Goal: Task Accomplishment & Management: Complete application form

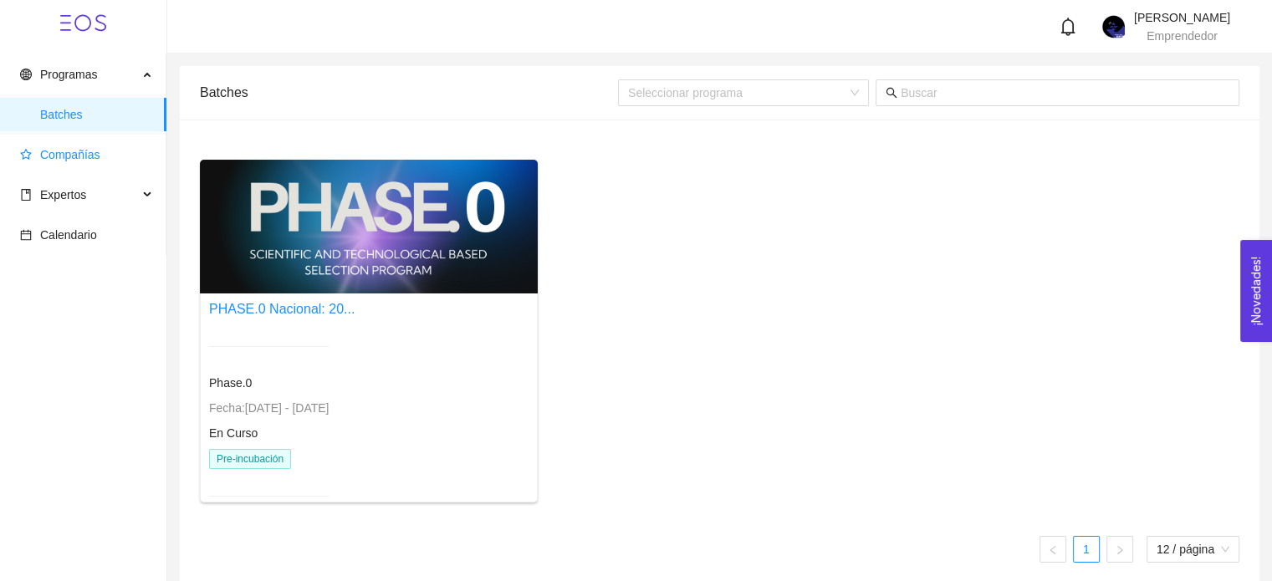
click at [74, 157] on span "Compañías" at bounding box center [70, 154] width 60 height 13
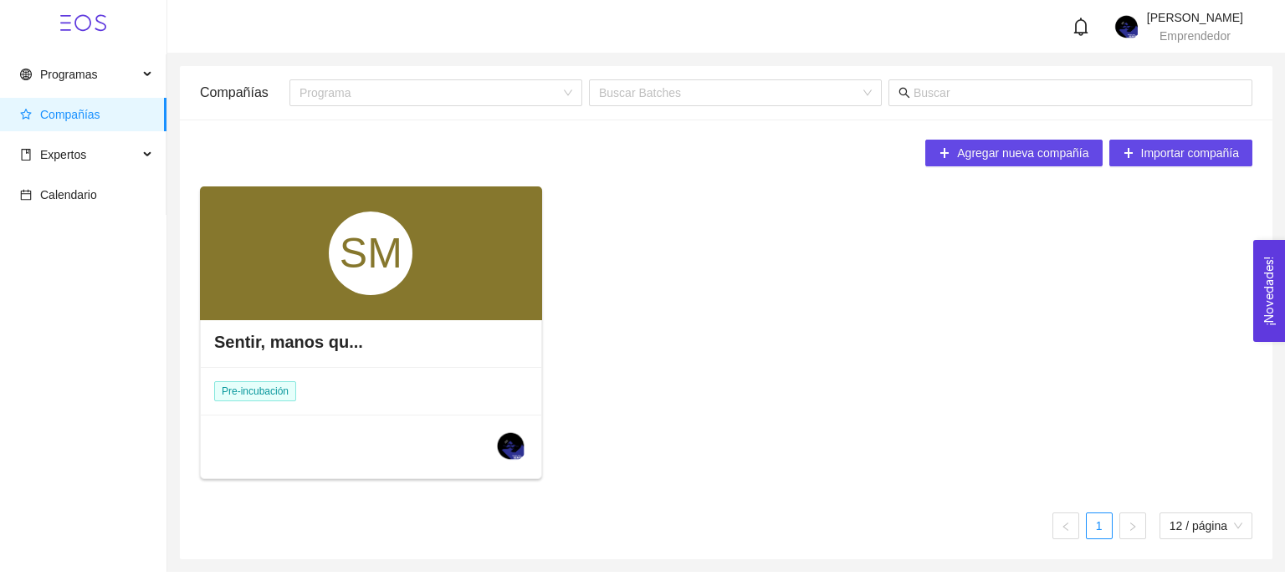
click at [359, 315] on div "SM" at bounding box center [371, 253] width 342 height 134
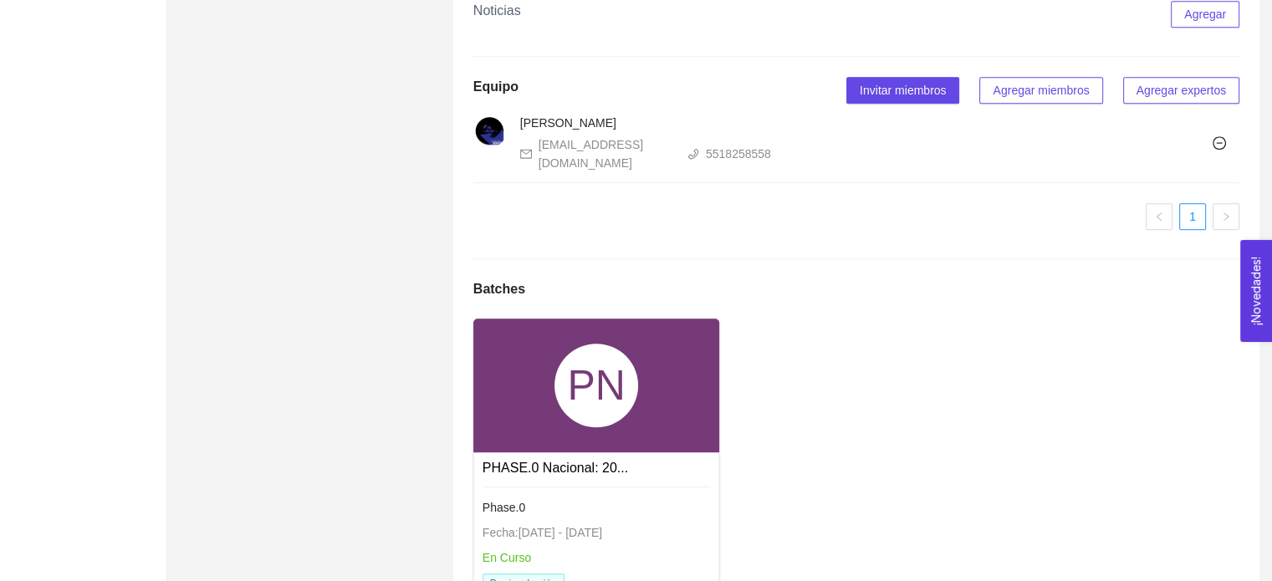
scroll to position [1126, 0]
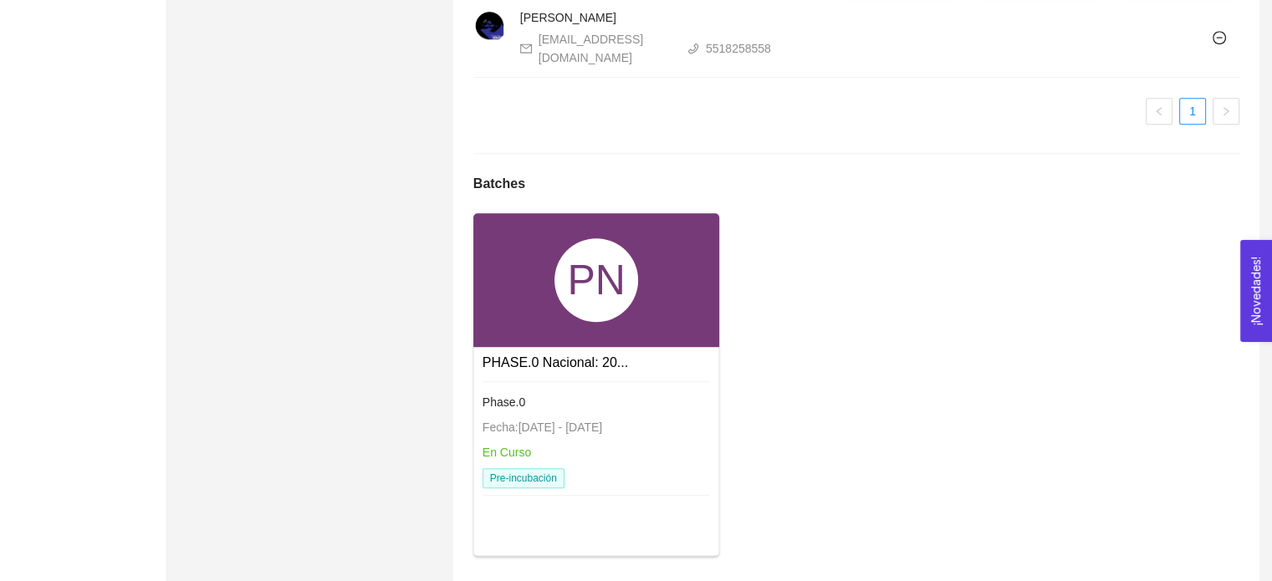
click at [553, 484] on div "PHASE.0 Nacional: 20... Phase.0 Fecha: [DATE] - [DATE] En Curso Pre-incubación" at bounding box center [596, 426] width 245 height 158
click at [545, 355] on link "PHASE.0 Nacional: 20..." at bounding box center [556, 362] width 146 height 14
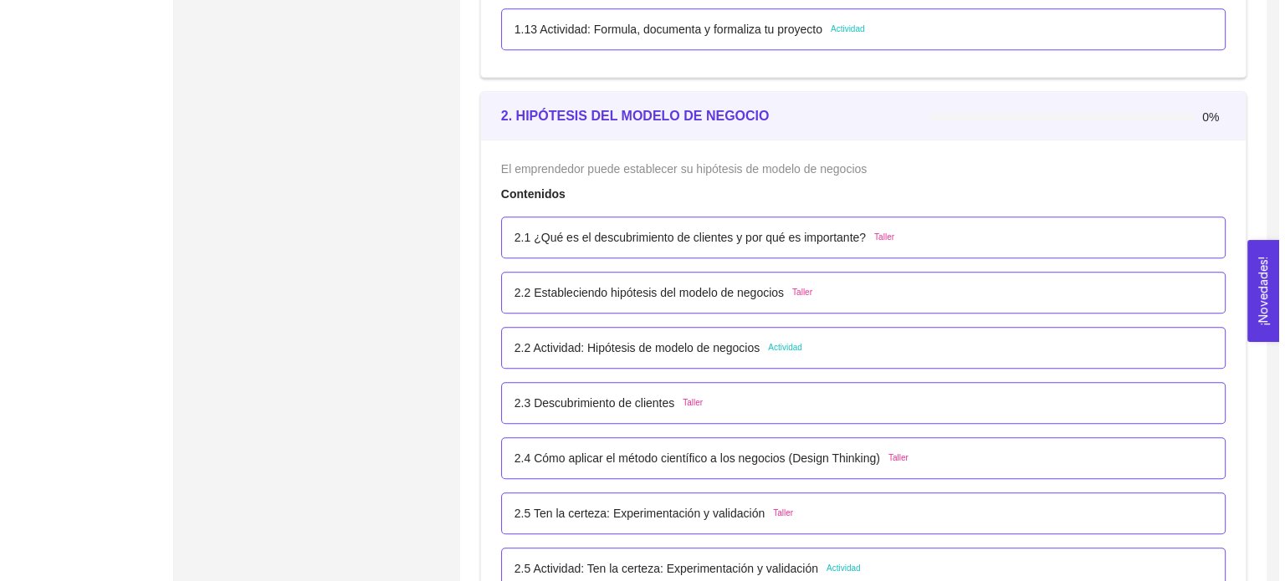
scroll to position [1529, 0]
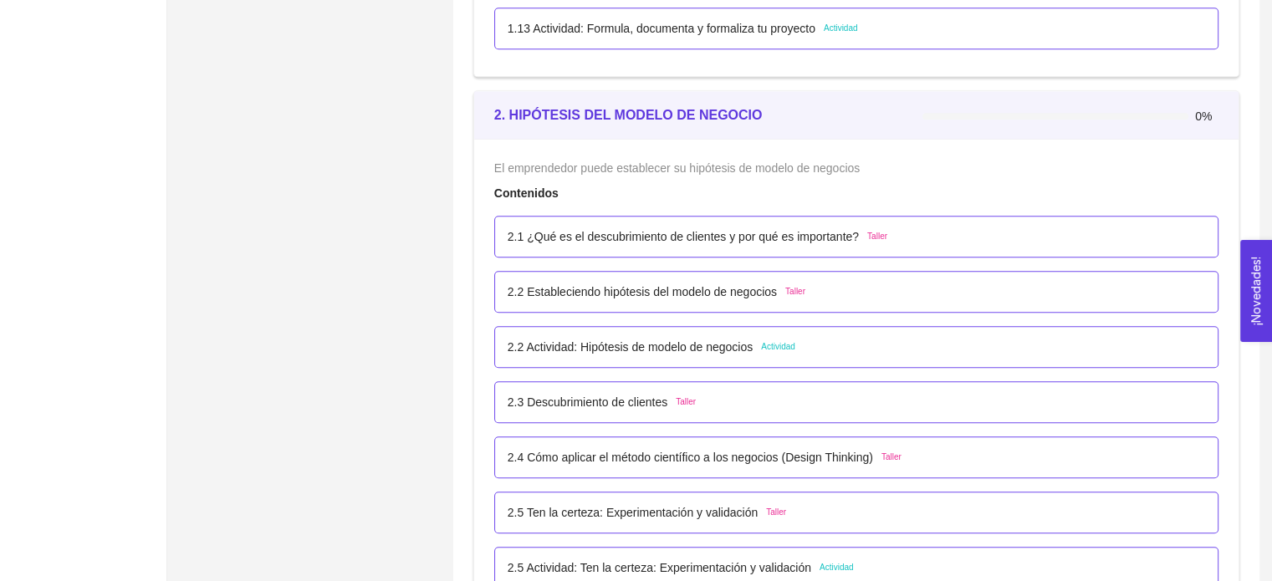
click at [629, 233] on p "2.1 ¿Qué es el descubrimiento de clientes y por qué es importante?" at bounding box center [683, 236] width 351 height 18
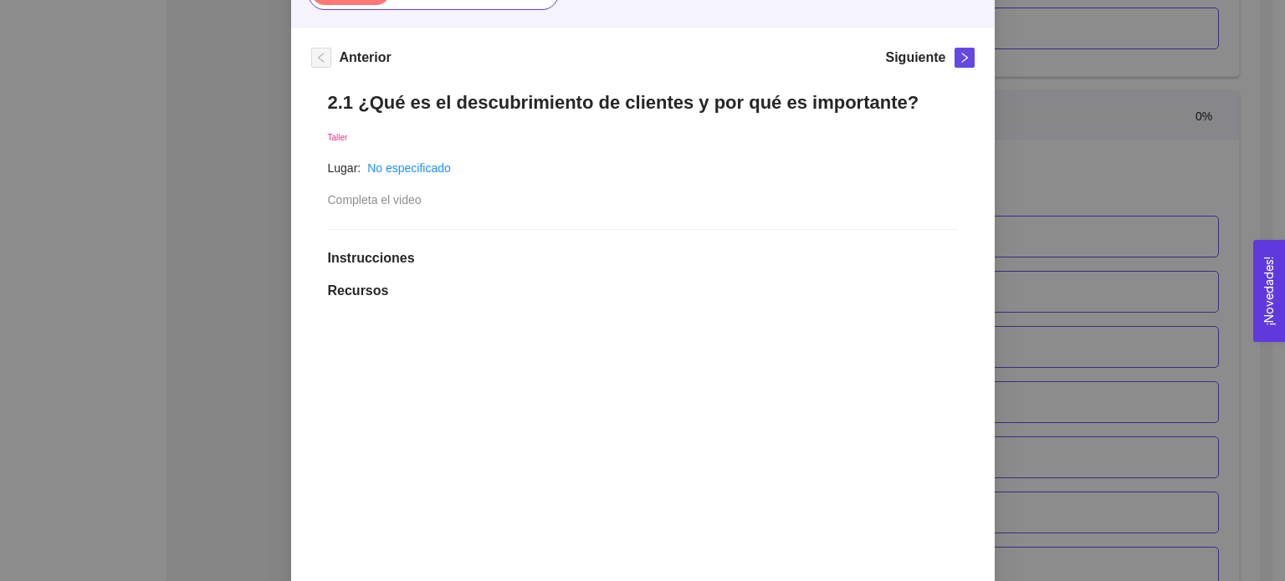
scroll to position [194, 0]
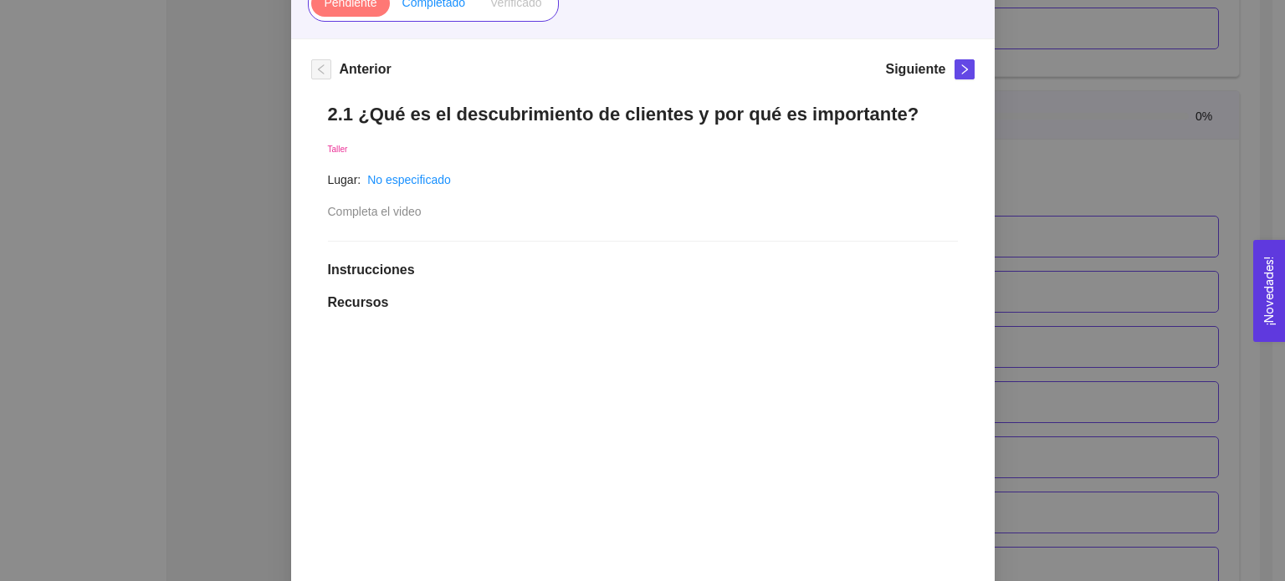
click at [425, 3] on span "Completado" at bounding box center [434, 2] width 64 height 13
click at [390, 7] on input "Completado" at bounding box center [390, 7] width 0 height 0
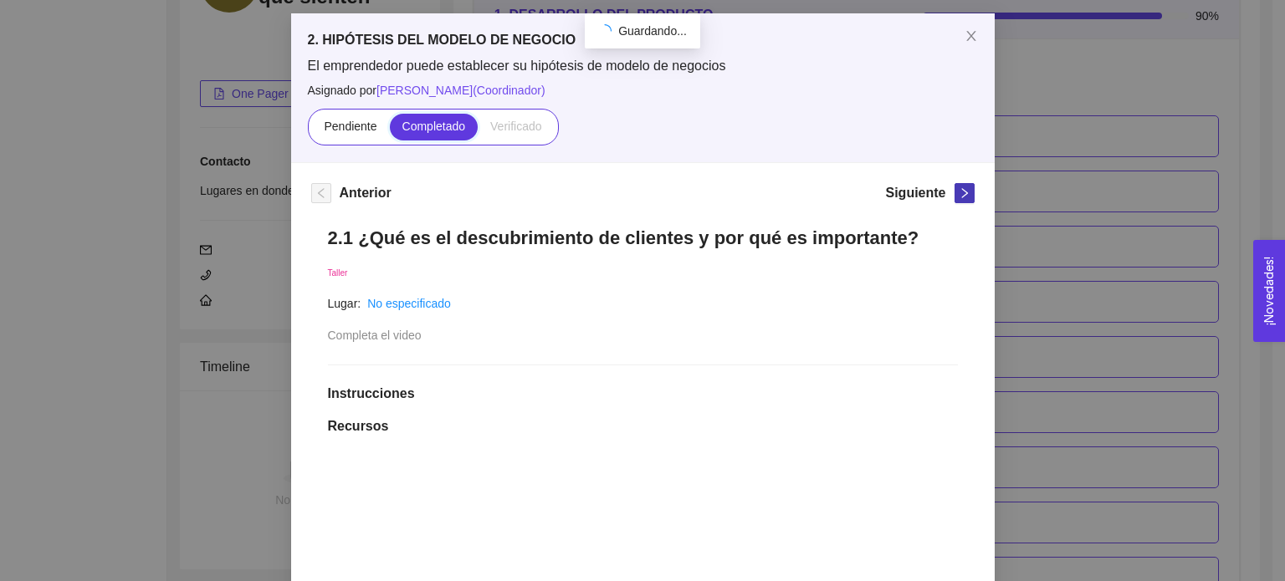
scroll to position [1529, 0]
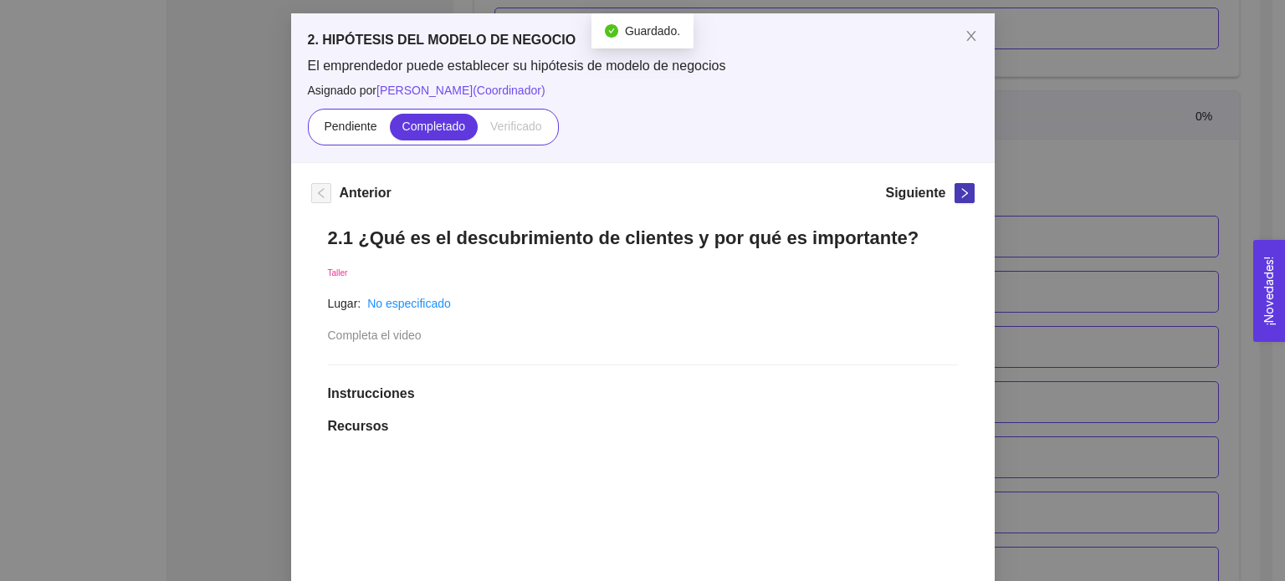
click at [958, 197] on icon "right" at bounding box center [964, 193] width 12 height 12
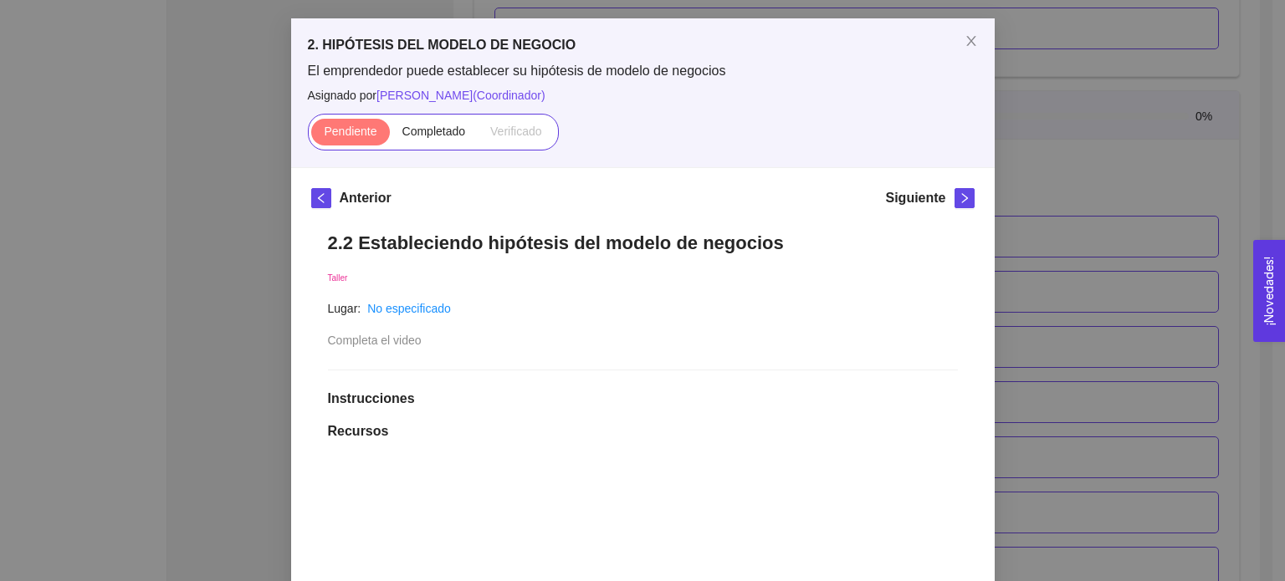
scroll to position [37, 0]
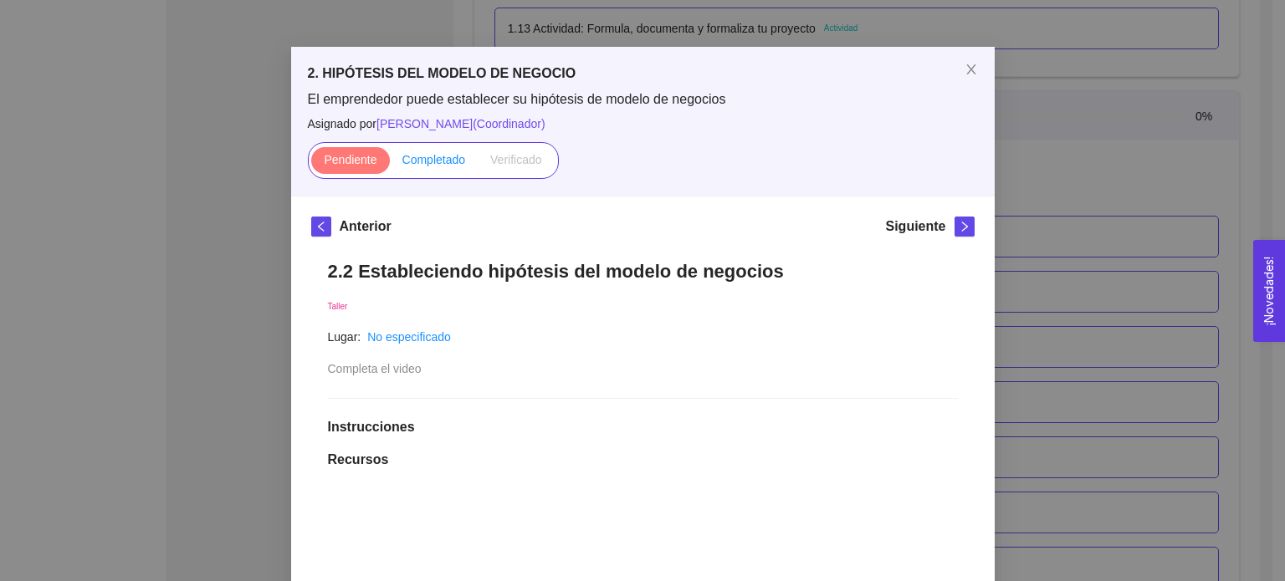
click at [432, 159] on span "Completado" at bounding box center [434, 159] width 64 height 13
click at [390, 164] on input "Completado" at bounding box center [390, 164] width 0 height 0
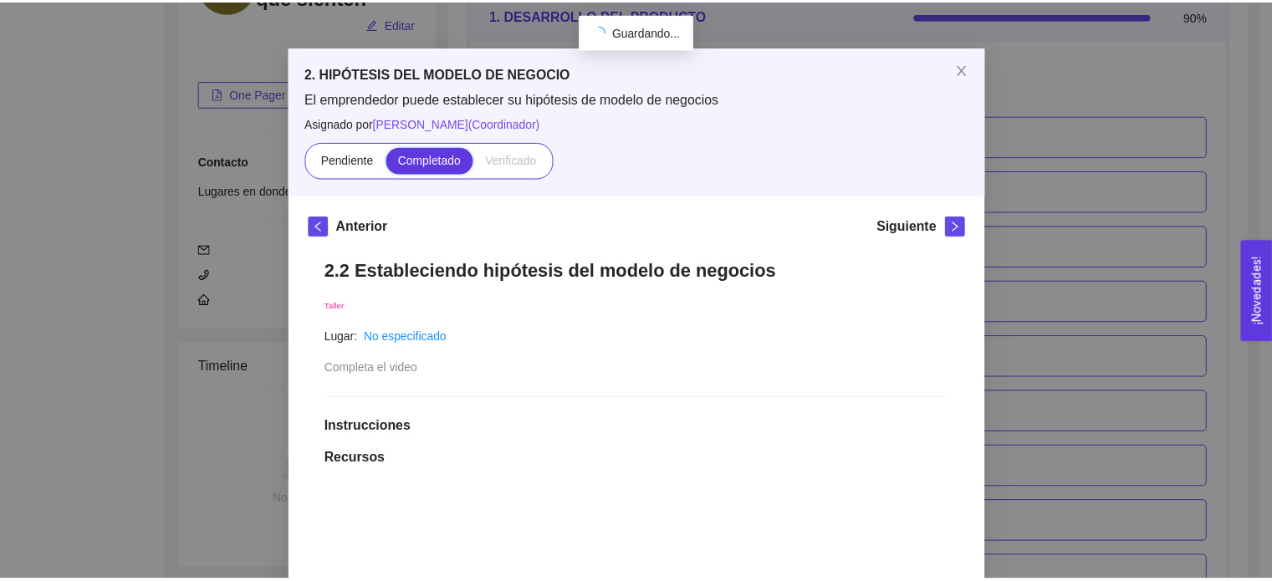
scroll to position [1529, 0]
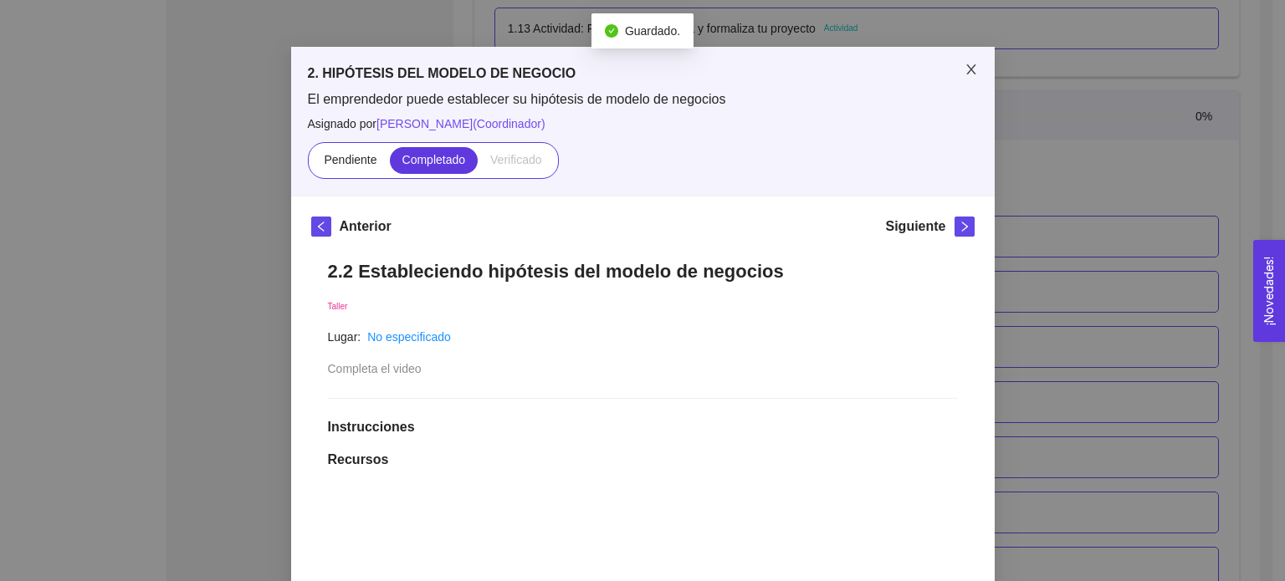
click at [968, 78] on span "Close" at bounding box center [971, 70] width 47 height 47
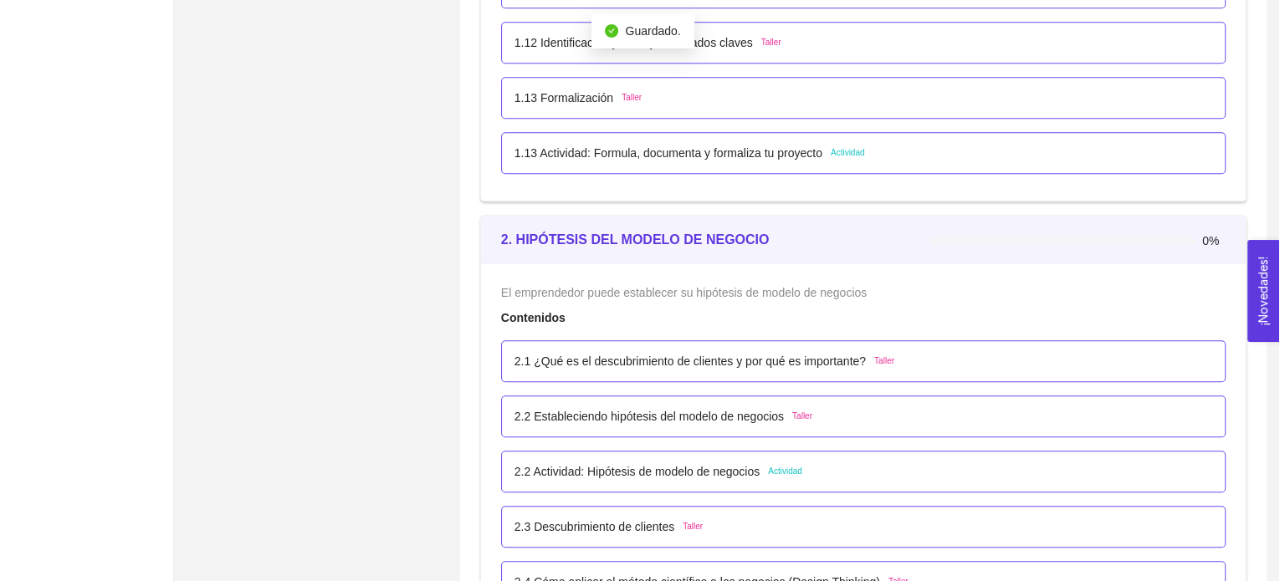
scroll to position [1402, 0]
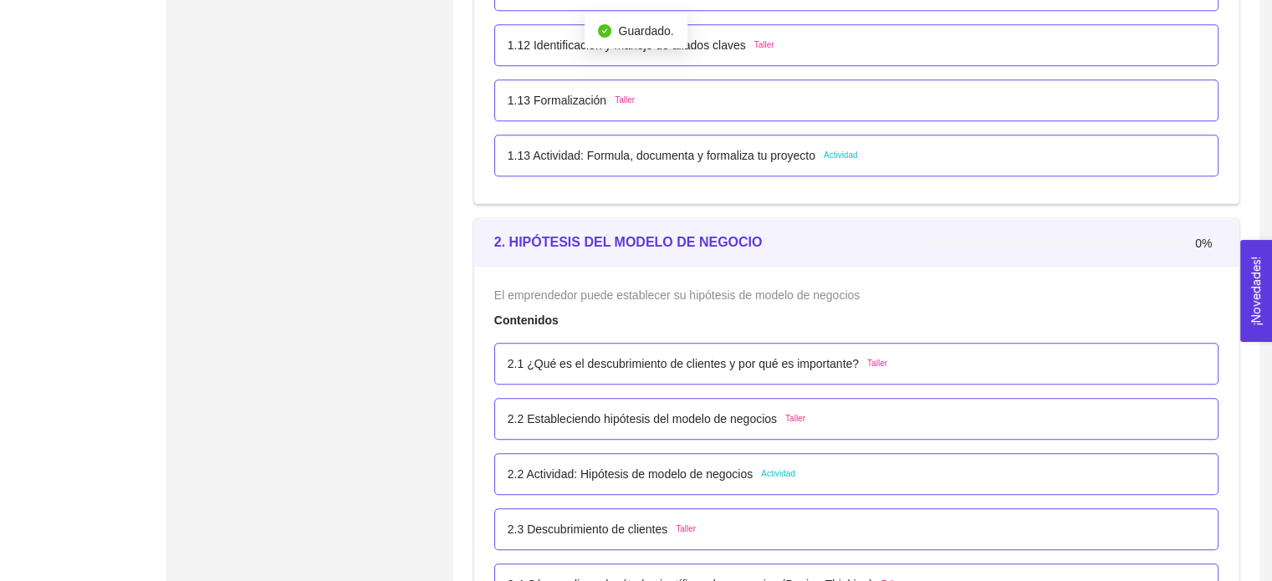
click at [759, 161] on p "1.13 Actividad: Formula, documenta y formaliza tu proyecto" at bounding box center [662, 155] width 308 height 18
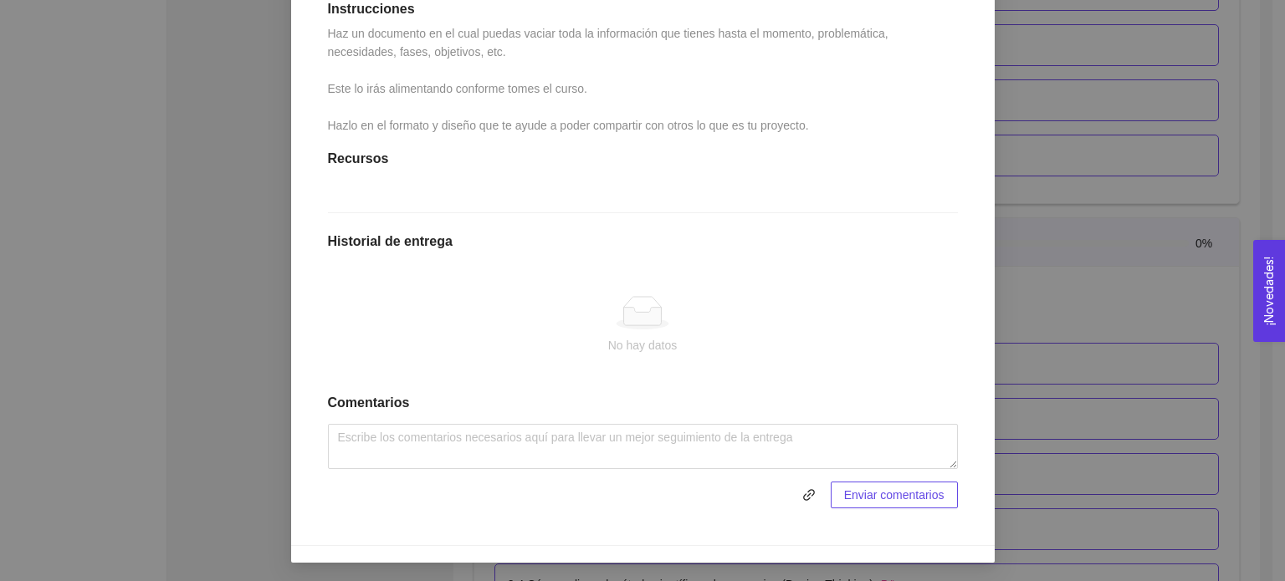
scroll to position [473, 0]
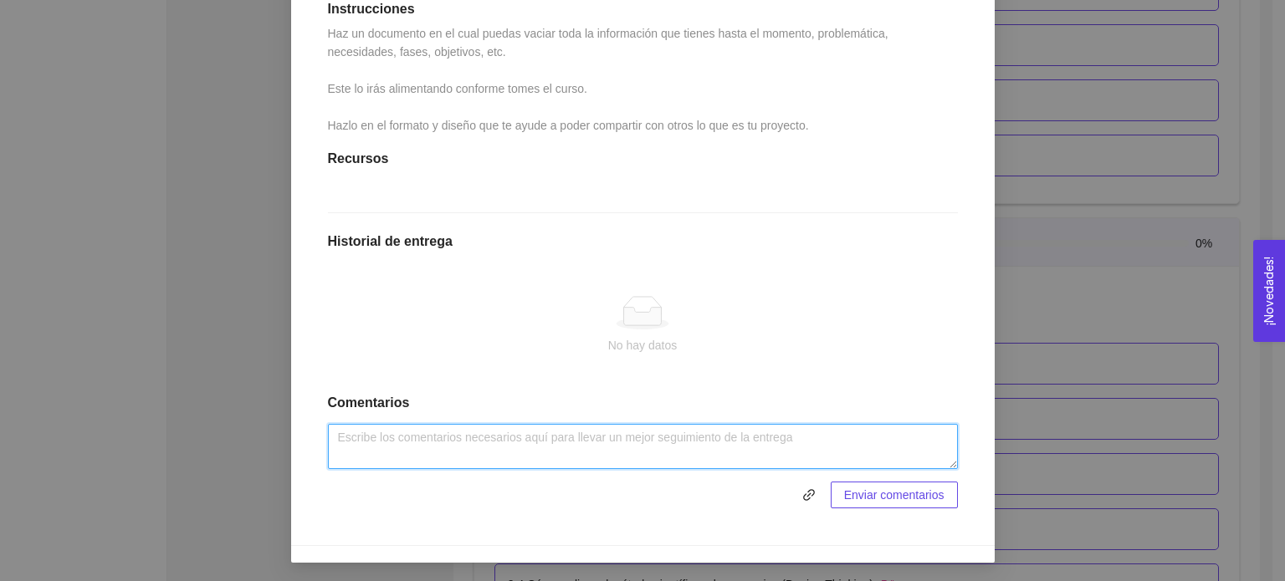
click at [481, 457] on textarea at bounding box center [643, 446] width 630 height 45
paste textarea "1. Fundamentos teóricos de la tecnologíaSENTIR es un sistema que combina hardwa…"
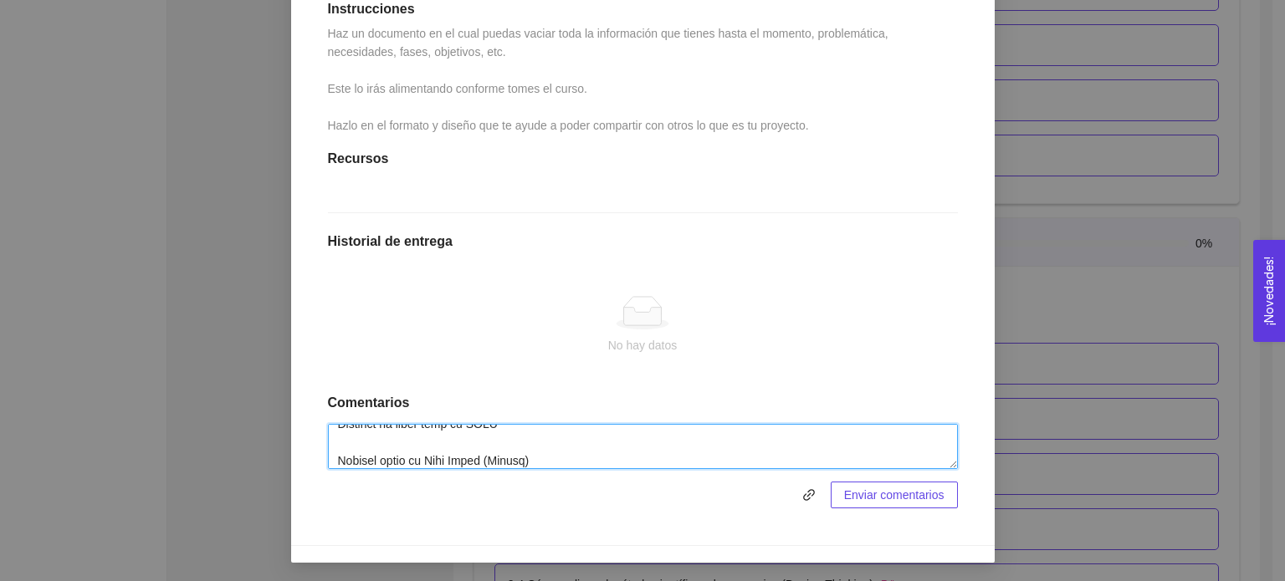
scroll to position [1648, 0]
click at [942, 457] on textarea at bounding box center [643, 446] width 630 height 45
click at [946, 462] on textarea at bounding box center [643, 446] width 630 height 45
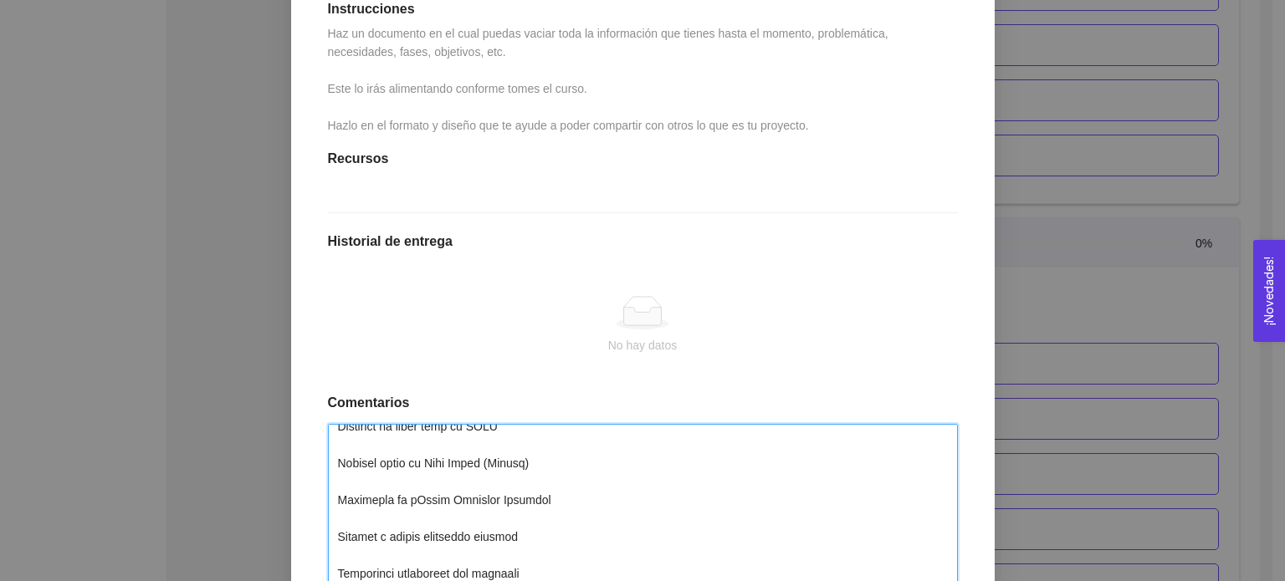
scroll to position [1645, 0]
drag, startPoint x: 946, startPoint y: 462, endPoint x: 928, endPoint y: 621, distance: 159.0
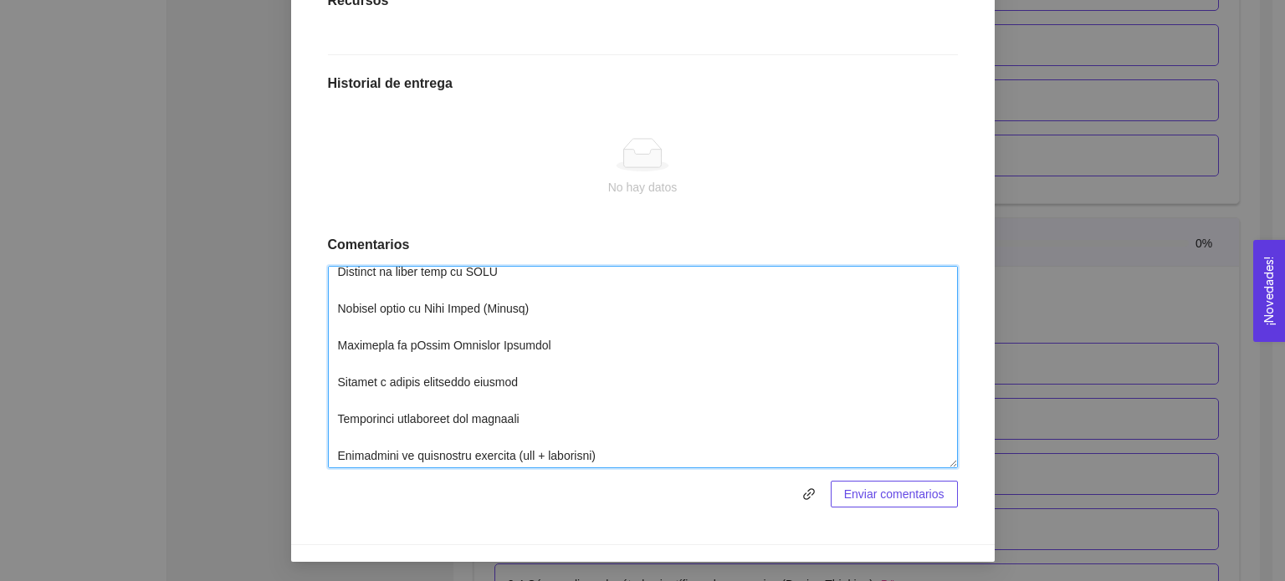
click at [552, 357] on textarea at bounding box center [643, 367] width 630 height 202
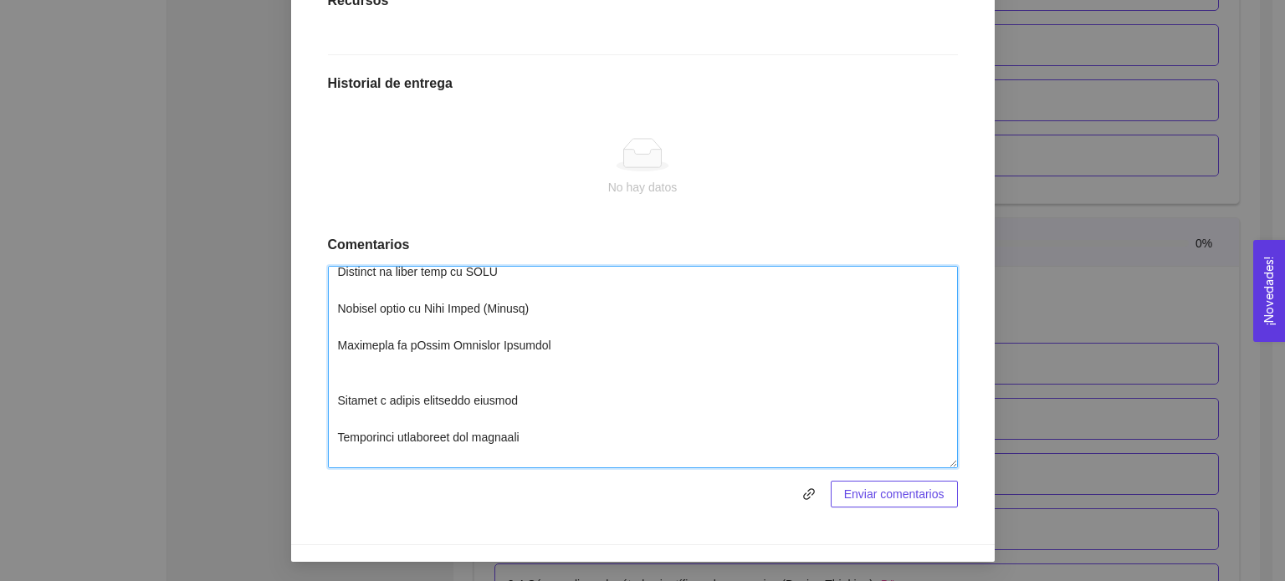
type textarea "1. Fundamentos teóricos de la tecnologíaSENTIR es un sistema que combina hardwa…"
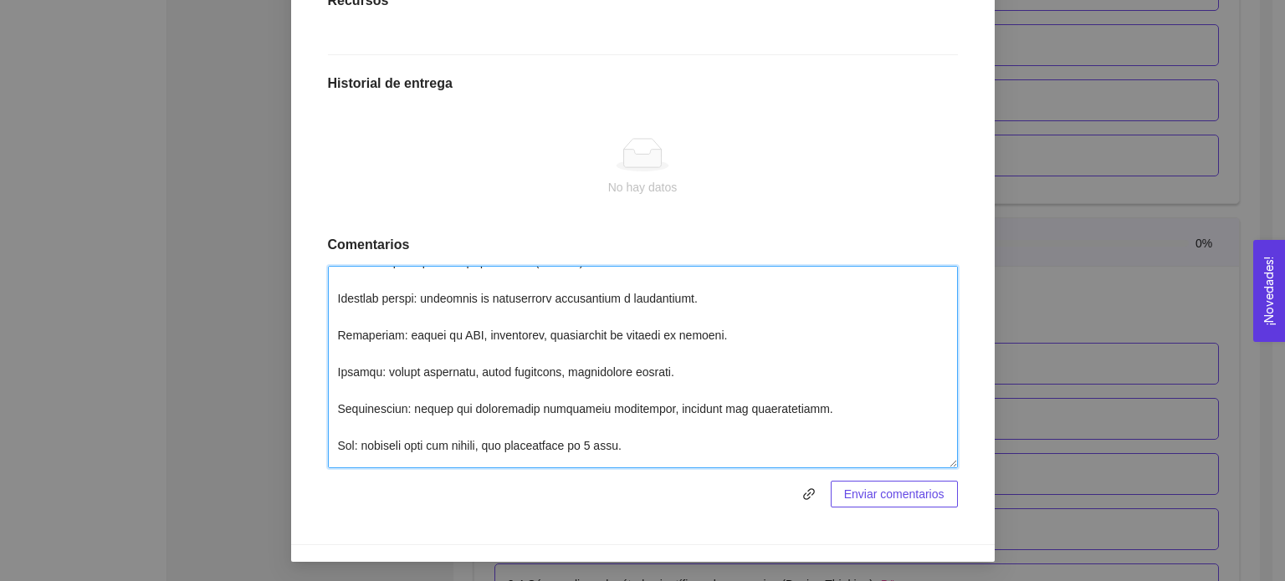
scroll to position [336, 0]
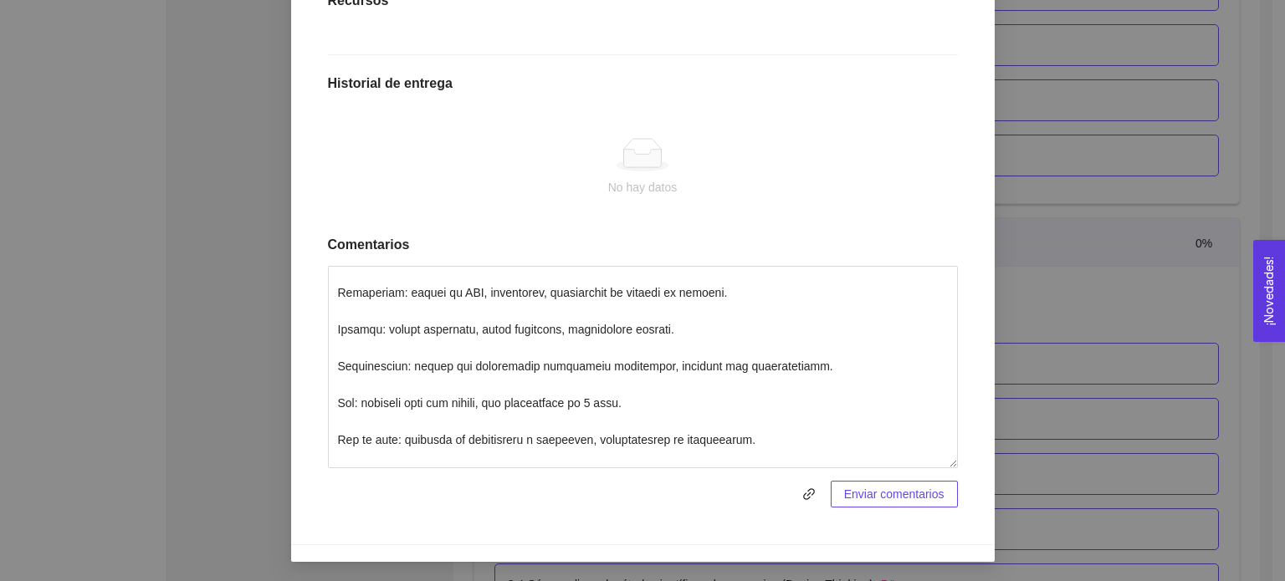
click at [890, 500] on span "Enviar comentarios" at bounding box center [894, 494] width 100 height 18
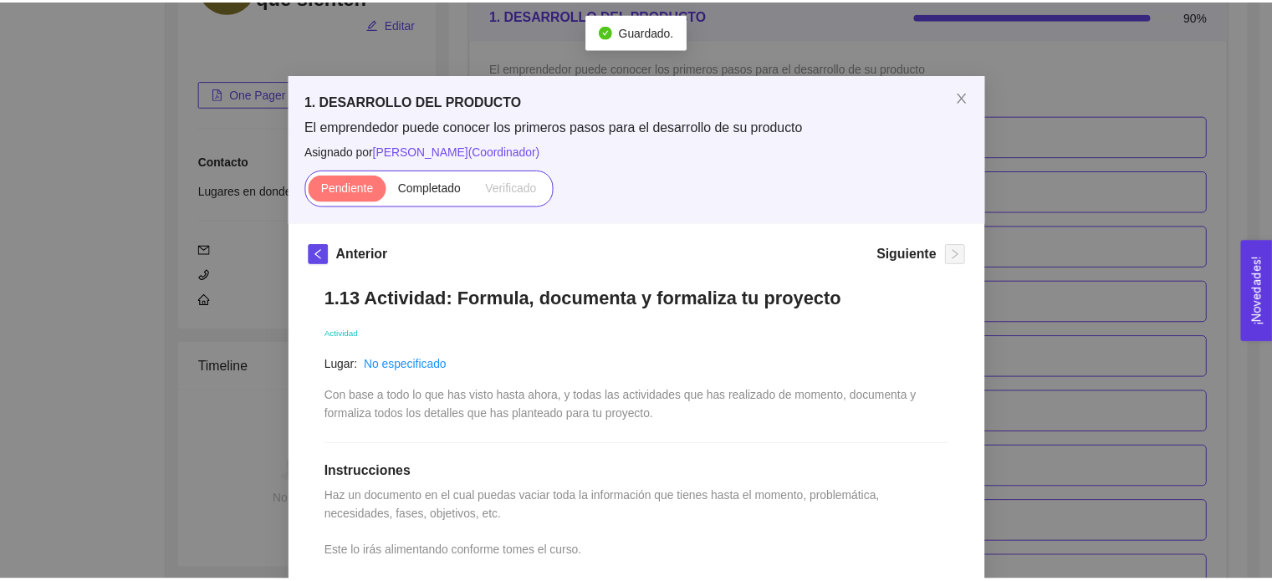
scroll to position [0, 0]
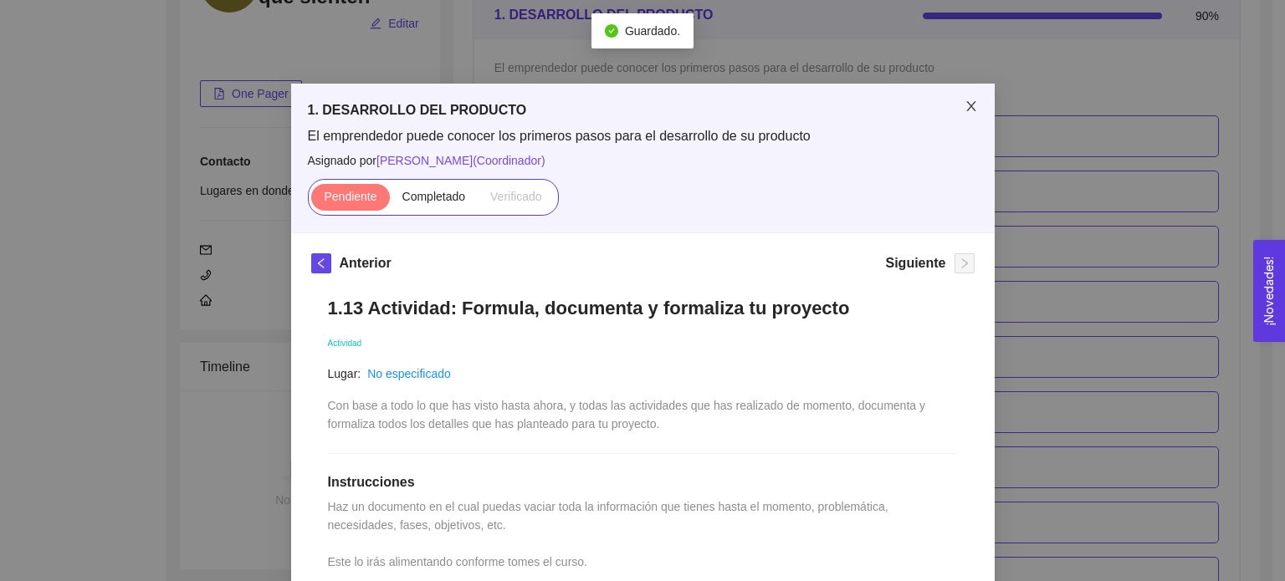
click at [964, 101] on icon "close" at bounding box center [970, 106] width 13 height 13
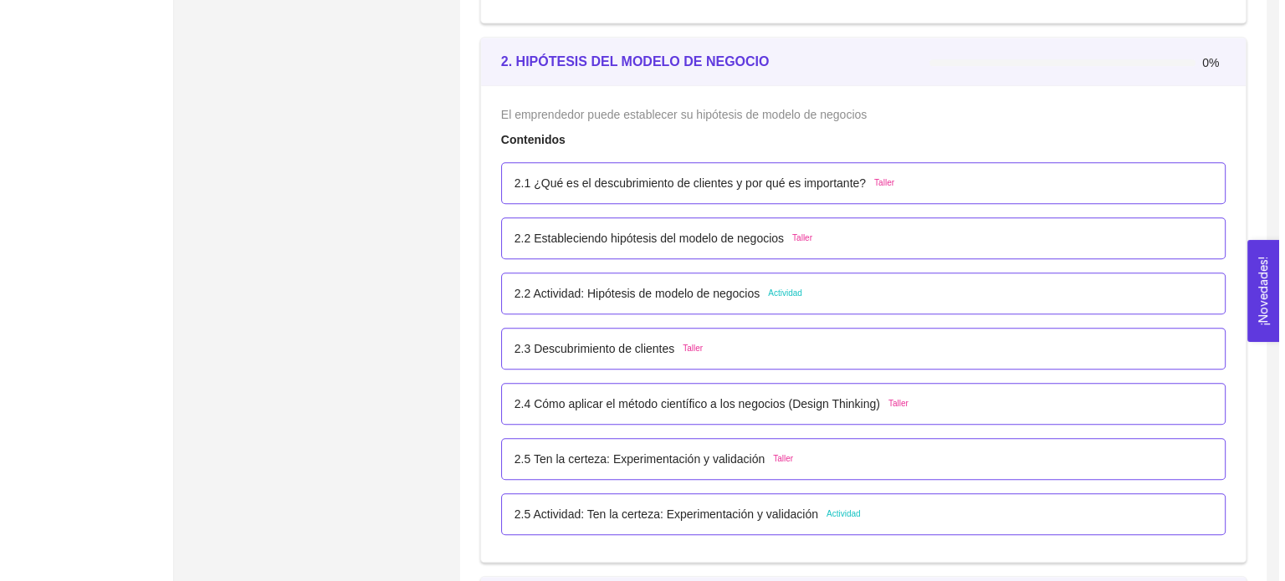
scroll to position [1590, 0]
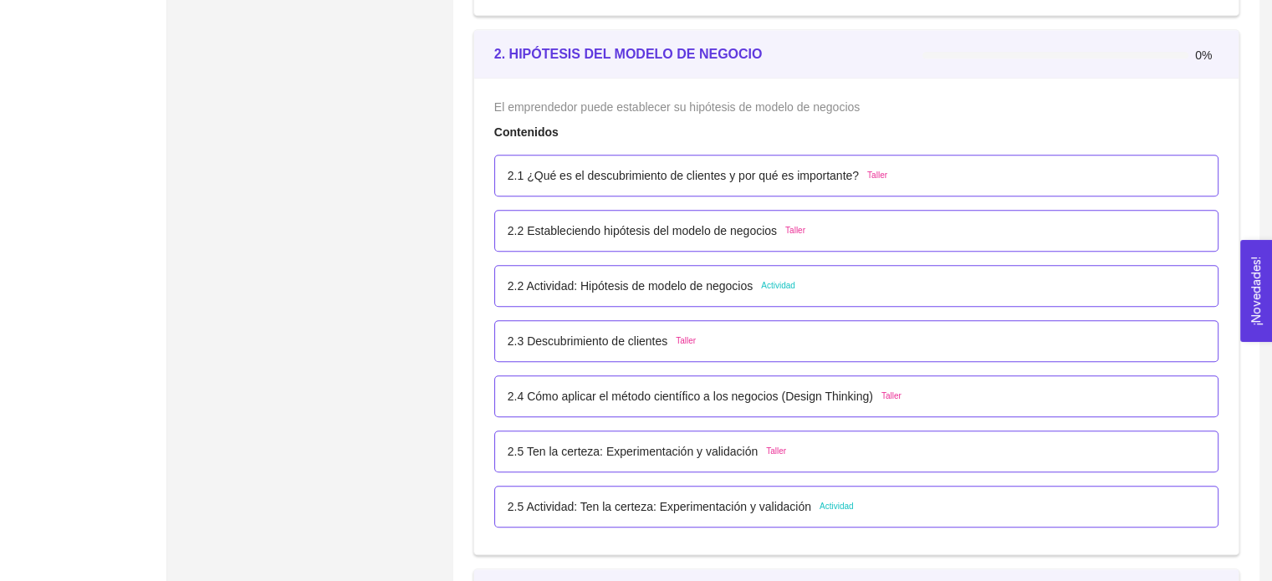
click at [615, 284] on p "2.2 Actividad: Hipótesis de modelo de negocios" at bounding box center [630, 286] width 245 height 18
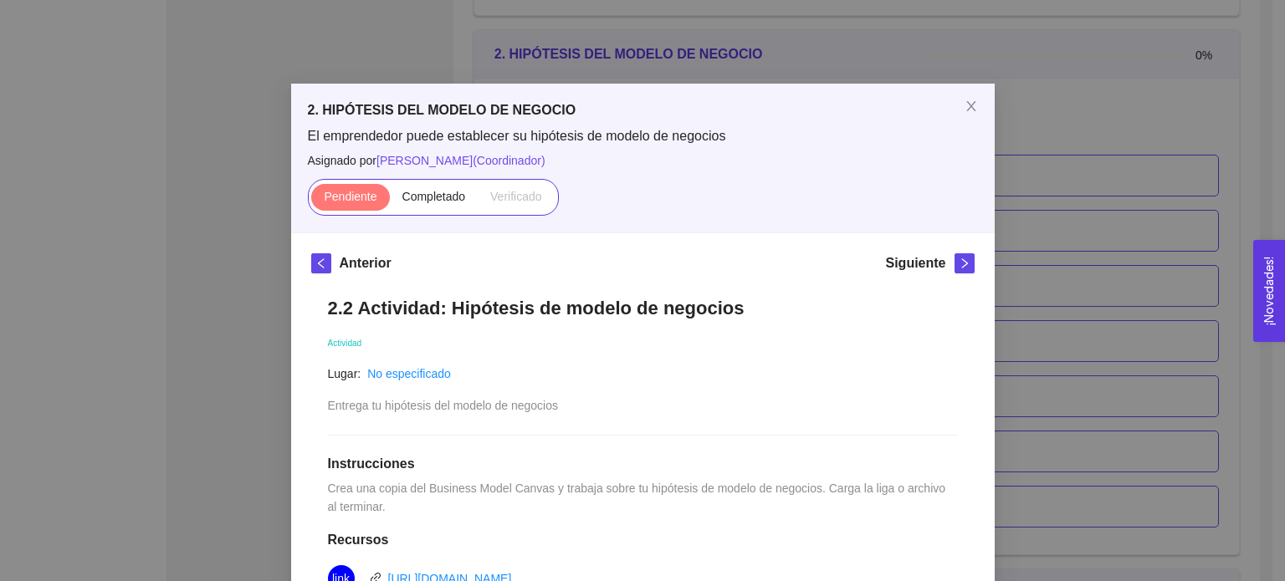
scroll to position [410, 0]
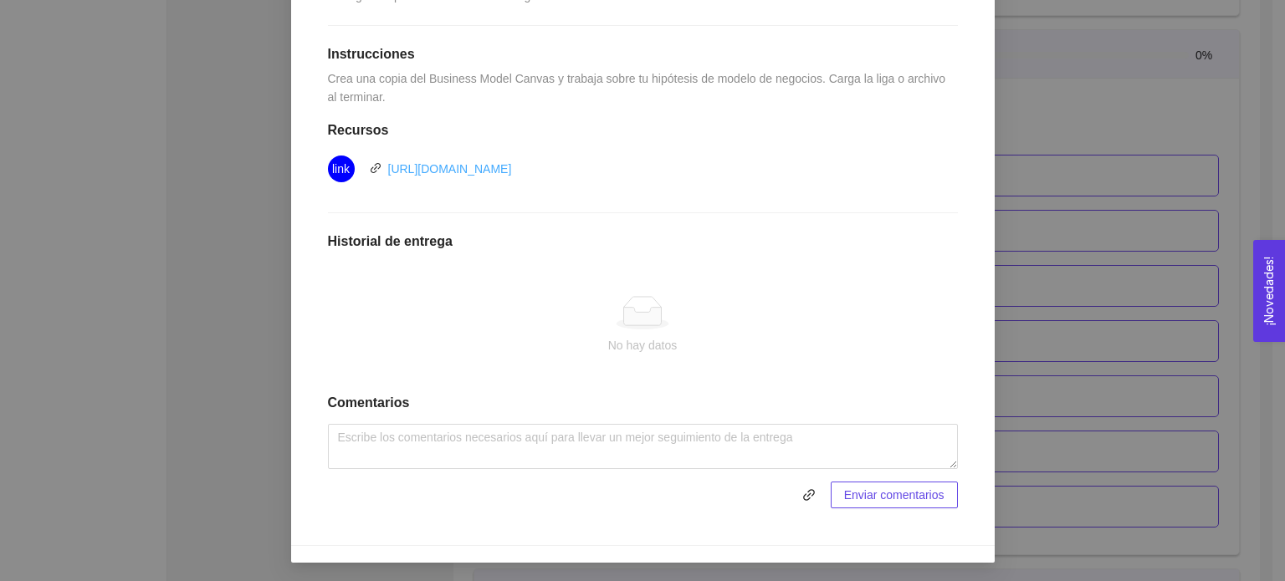
click at [512, 170] on link "https://docs.google.com/drawings/d/1ZimNRIi0HIFO8GUOuU9We13lOrFR1-s9m-0Ft_hnb8U…" at bounding box center [450, 168] width 124 height 13
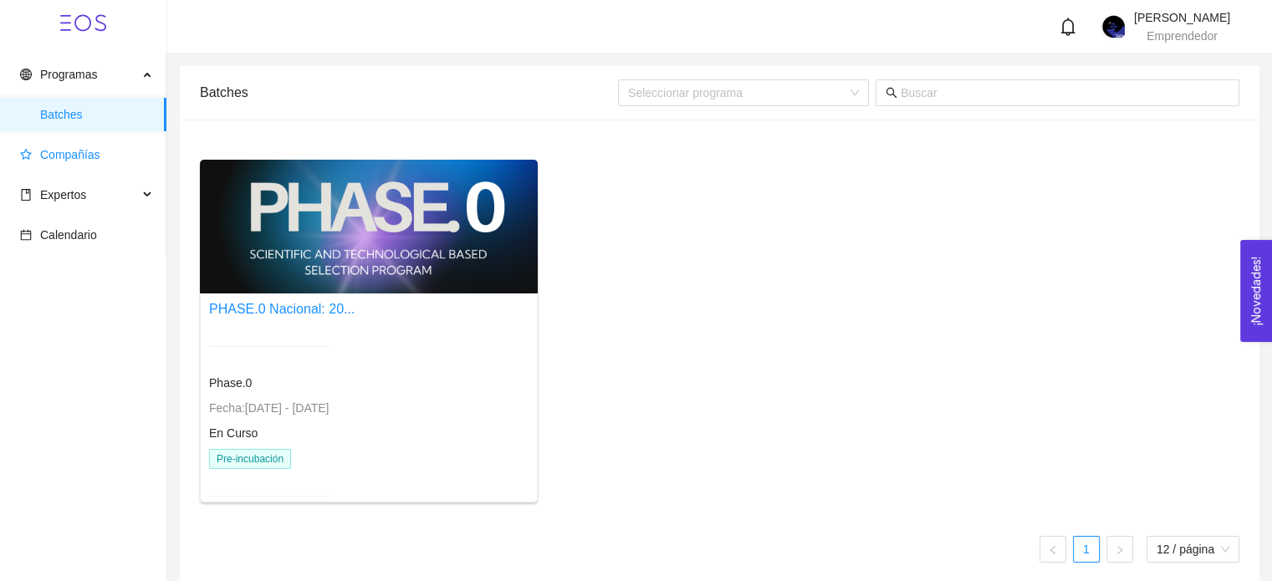
click at [95, 144] on span "Compañías" at bounding box center [86, 154] width 133 height 33
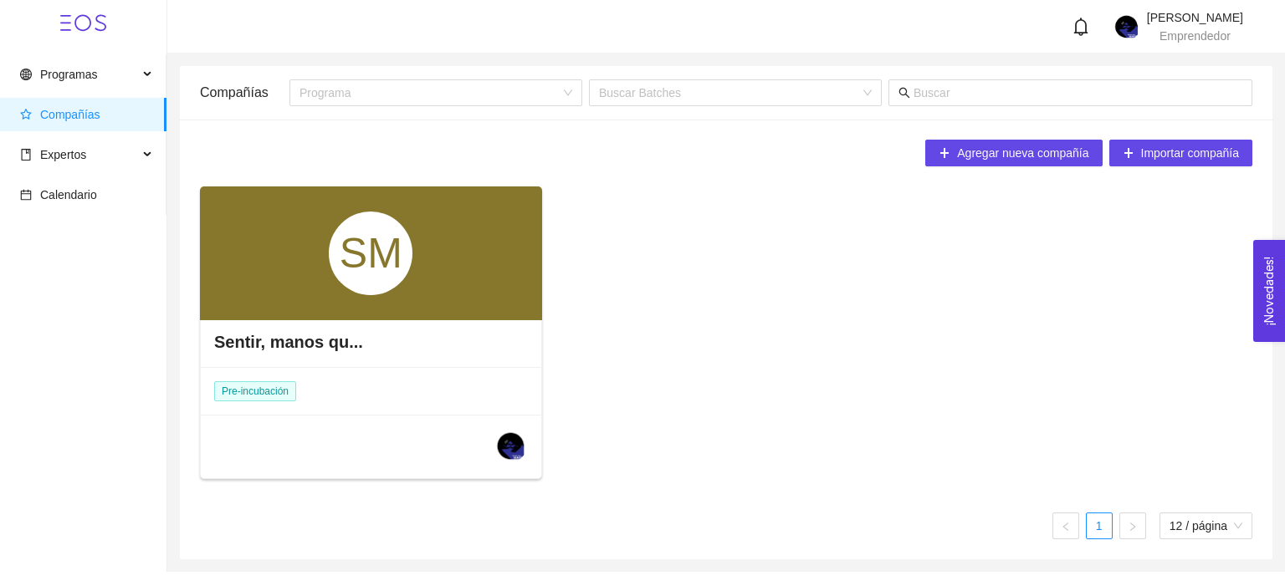
click at [277, 411] on div "Pre-incubación" at bounding box center [257, 391] width 112 height 47
click at [318, 252] on div "SM" at bounding box center [371, 253] width 342 height 134
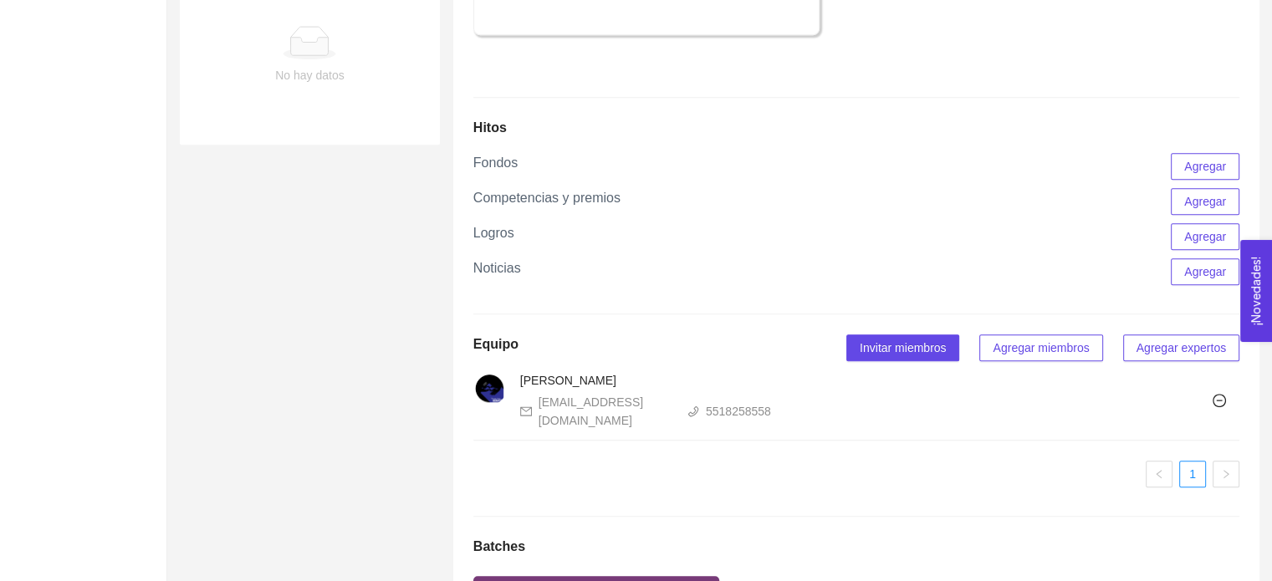
scroll to position [779, 0]
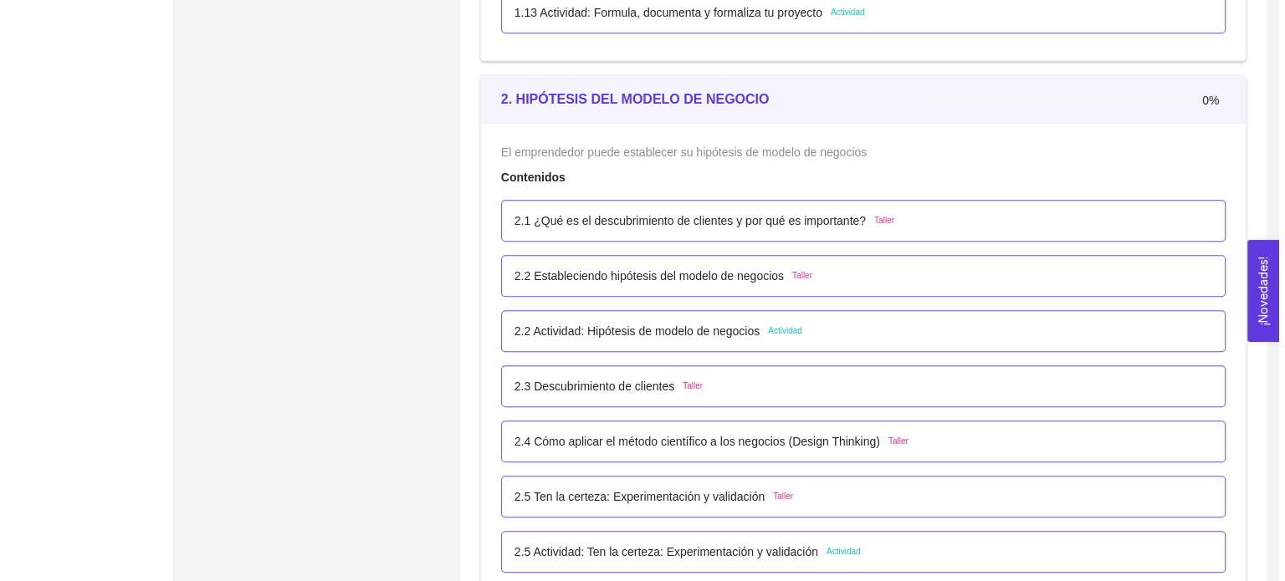
scroll to position [1547, 0]
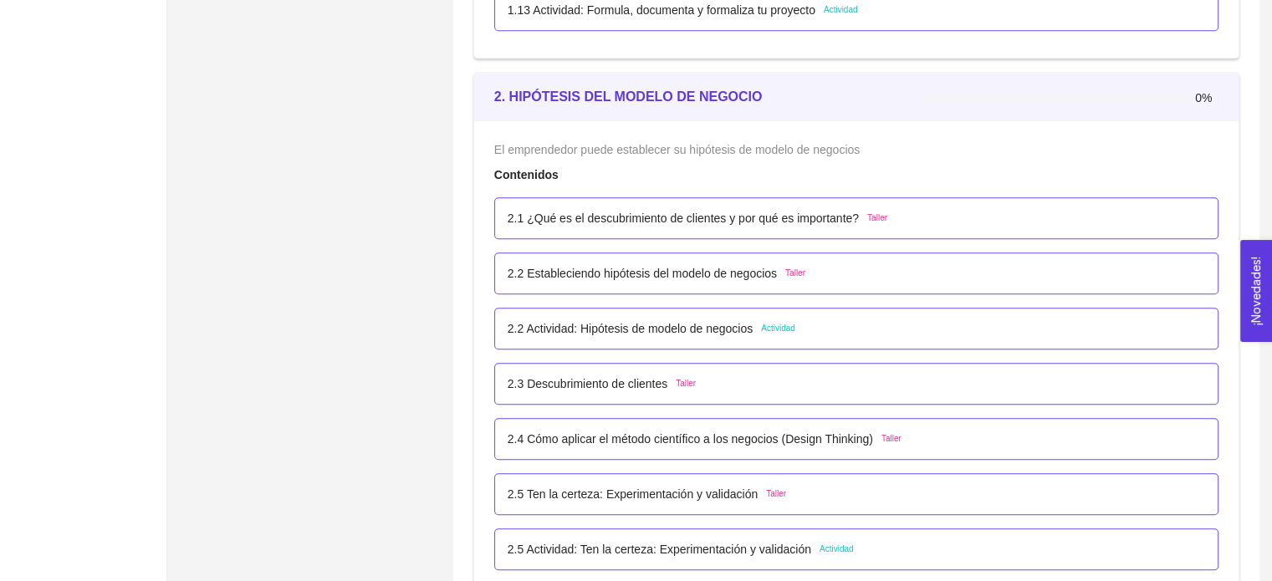
click at [633, 376] on p "2.3 Descubrimiento de clientes" at bounding box center [588, 384] width 160 height 18
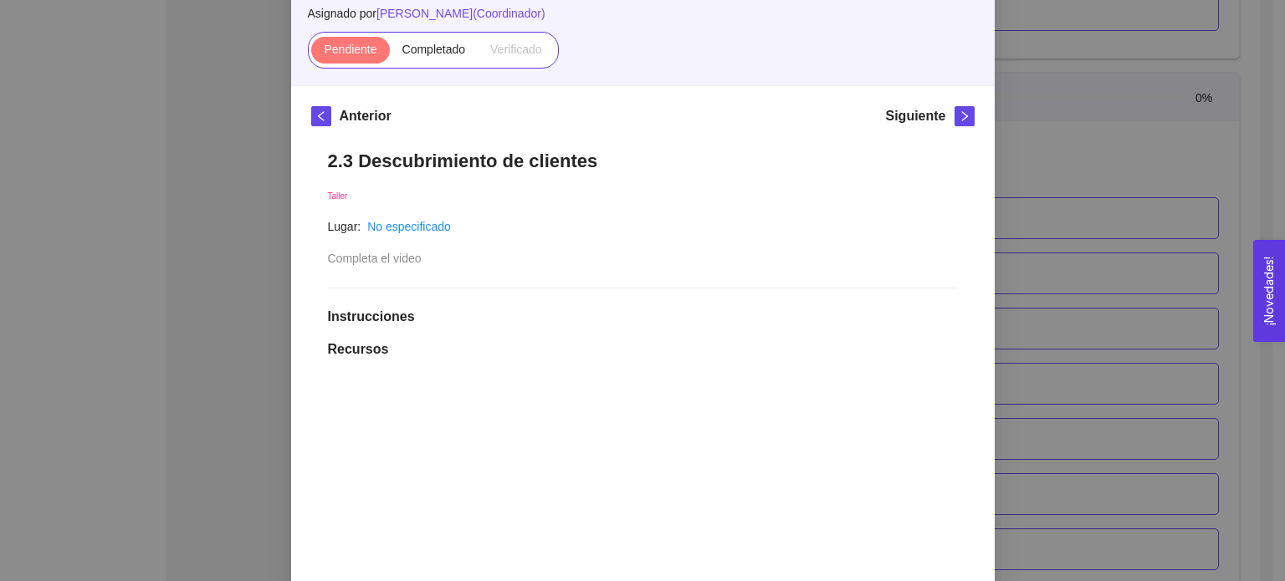
scroll to position [100, 0]
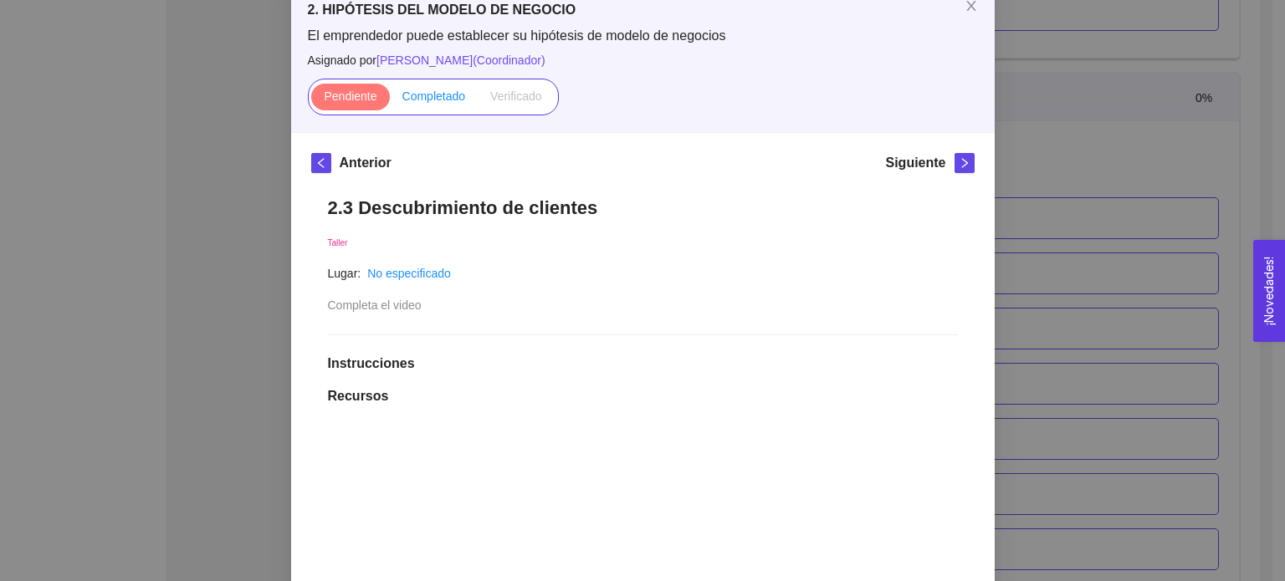
click at [456, 94] on span "Completado" at bounding box center [434, 95] width 64 height 13
click at [390, 100] on input "Completado" at bounding box center [390, 100] width 0 height 0
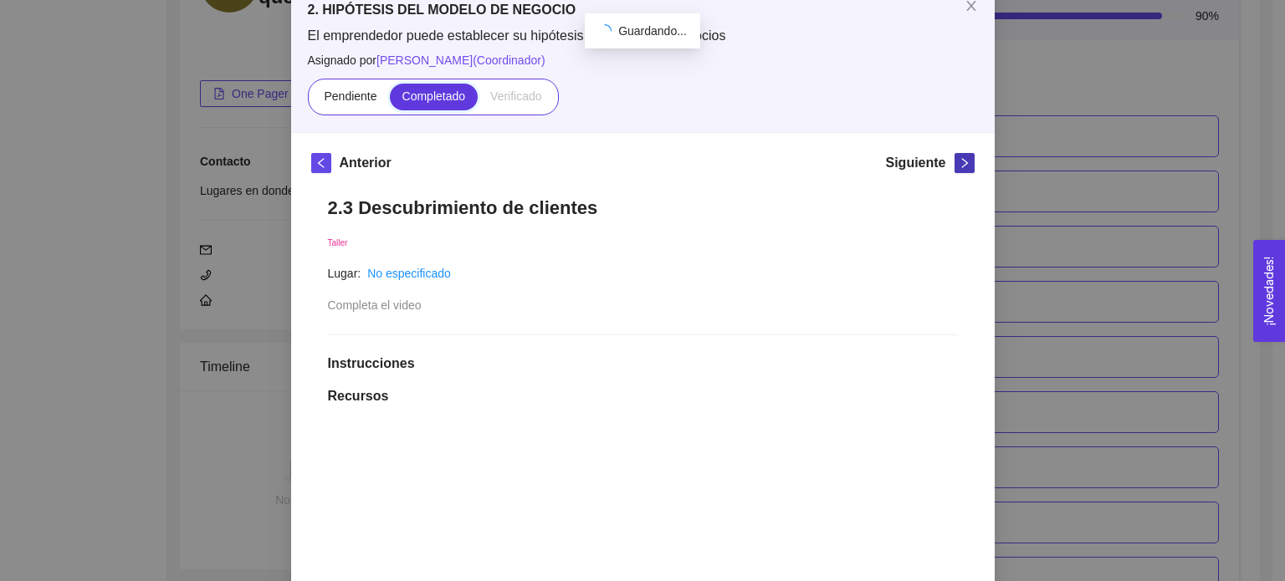
scroll to position [1547, 0]
click at [961, 165] on icon "right" at bounding box center [964, 163] width 12 height 12
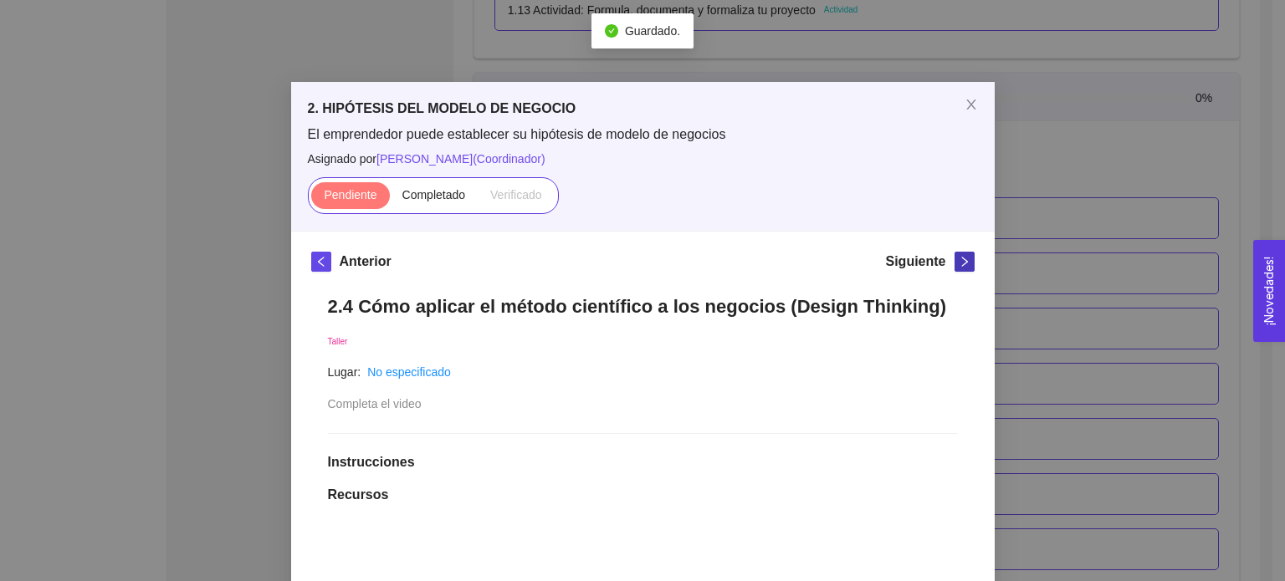
scroll to position [100, 0]
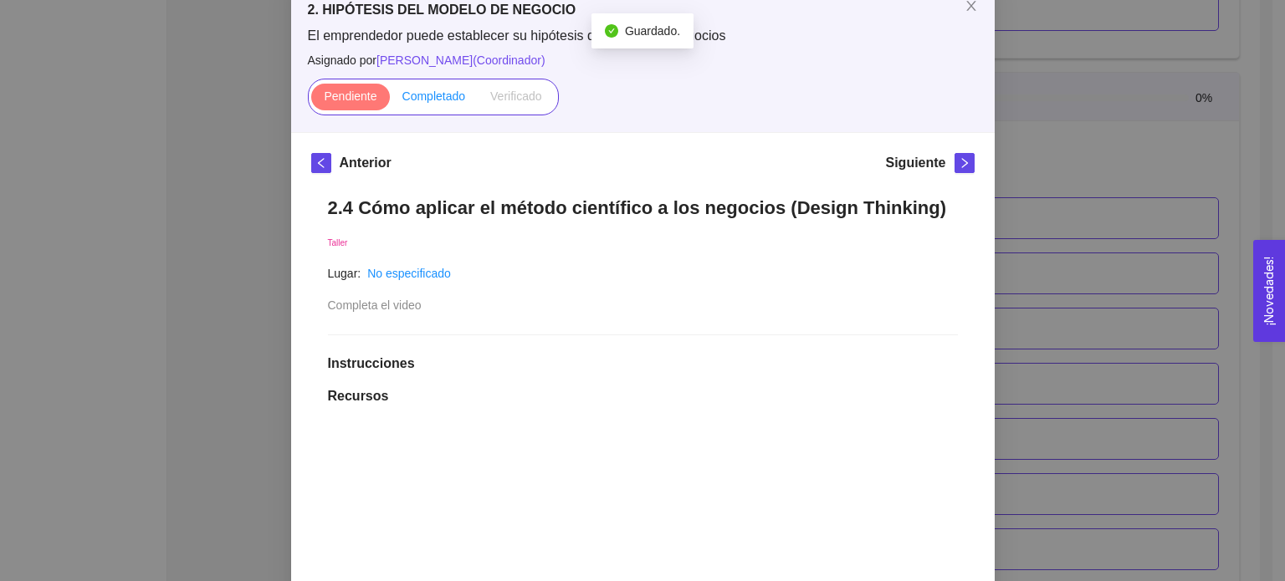
click at [429, 103] on span "Completado" at bounding box center [434, 95] width 64 height 13
click at [390, 100] on input "Completado" at bounding box center [390, 100] width 0 height 0
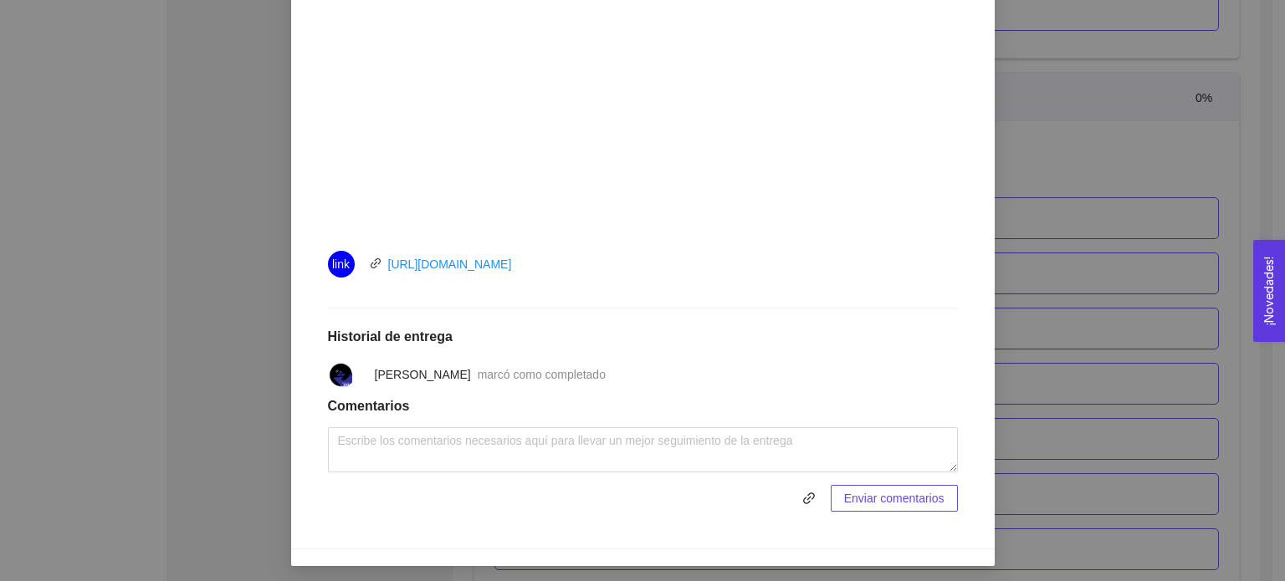
scroll to position [0, 0]
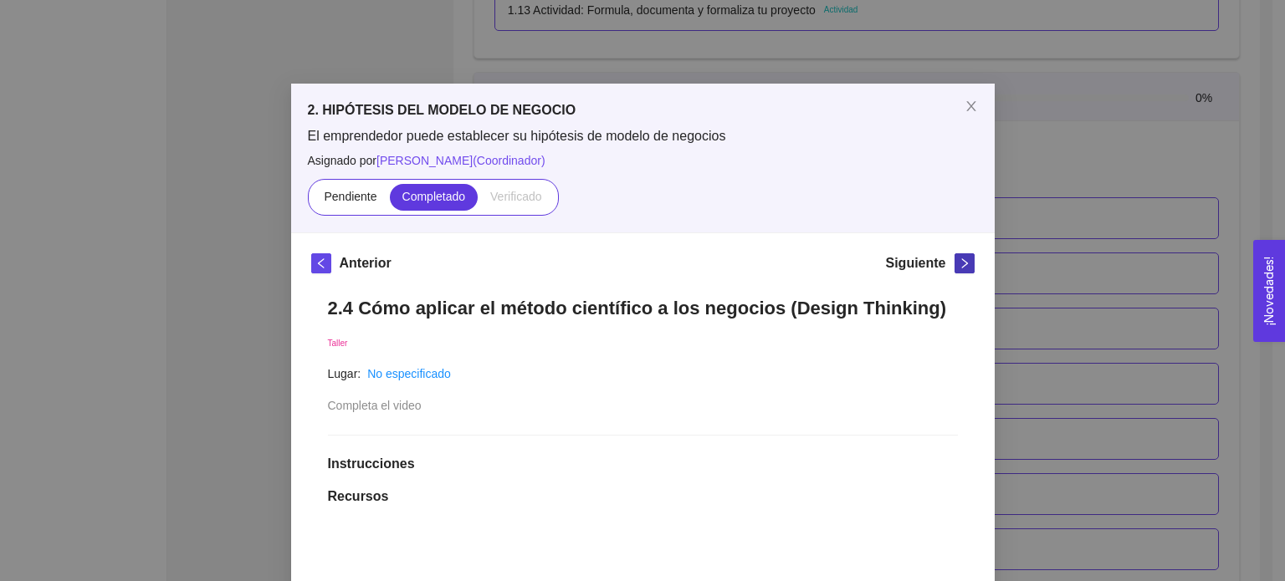
click at [958, 271] on button "button" at bounding box center [964, 263] width 20 height 20
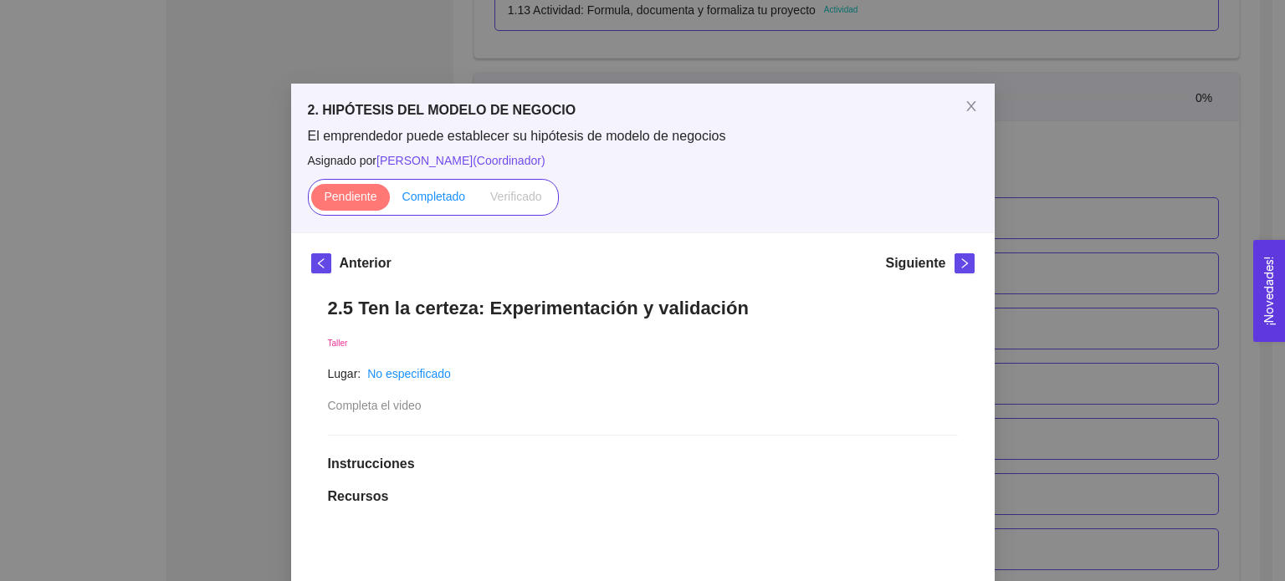
click at [416, 206] on label "Completado" at bounding box center [434, 197] width 89 height 27
click at [390, 201] on input "Completado" at bounding box center [390, 201] width 0 height 0
click at [958, 265] on icon "right" at bounding box center [964, 264] width 12 height 12
